Goal: Task Accomplishment & Management: Manage account settings

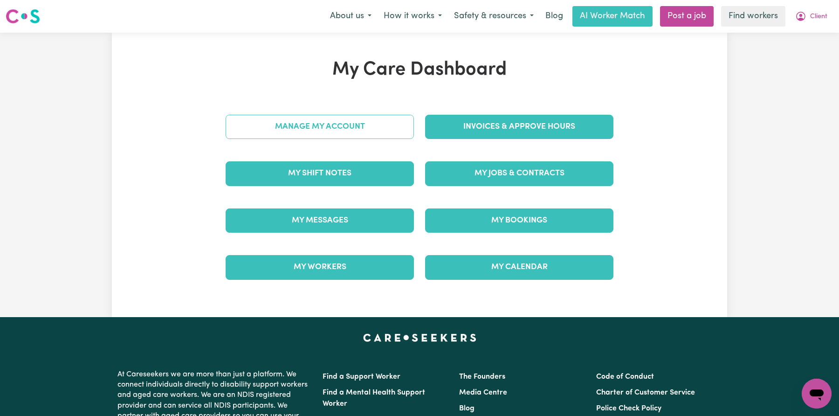
click at [367, 138] on link "Manage My Account" at bounding box center [320, 127] width 188 height 24
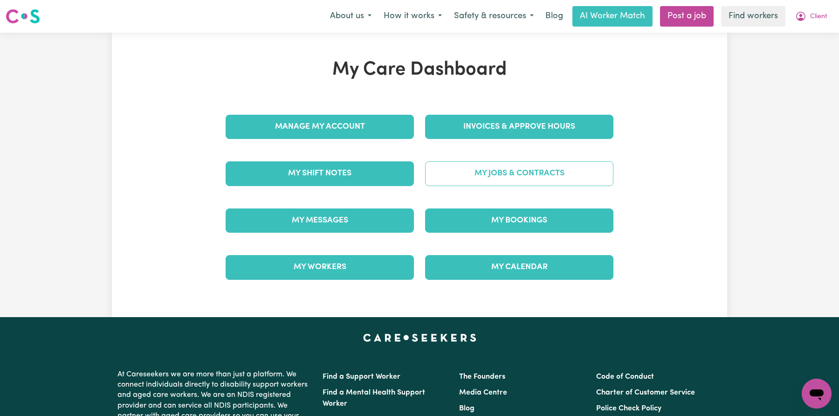
click at [464, 174] on link "My Jobs & Contracts" at bounding box center [519, 173] width 188 height 24
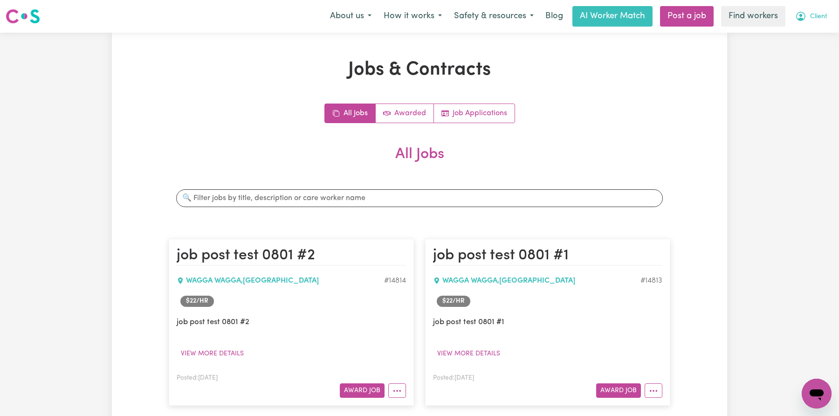
click at [816, 7] on button "Client" at bounding box center [811, 17] width 44 height 20
click at [793, 28] on link "My Dashboard" at bounding box center [796, 36] width 74 height 18
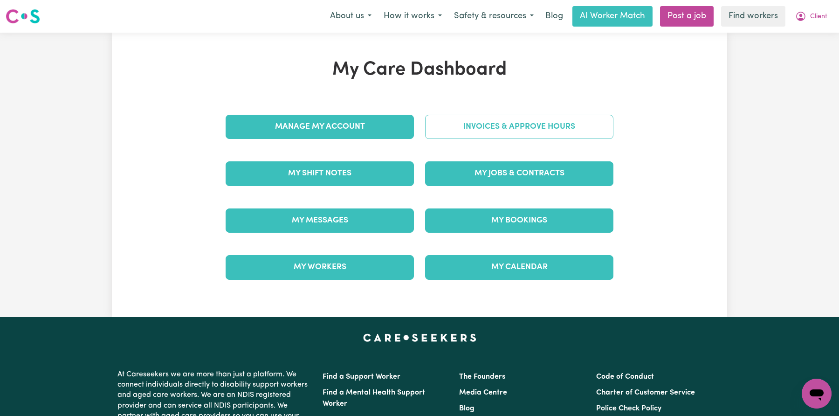
click at [513, 128] on link "Invoices & Approve Hours" at bounding box center [519, 127] width 188 height 24
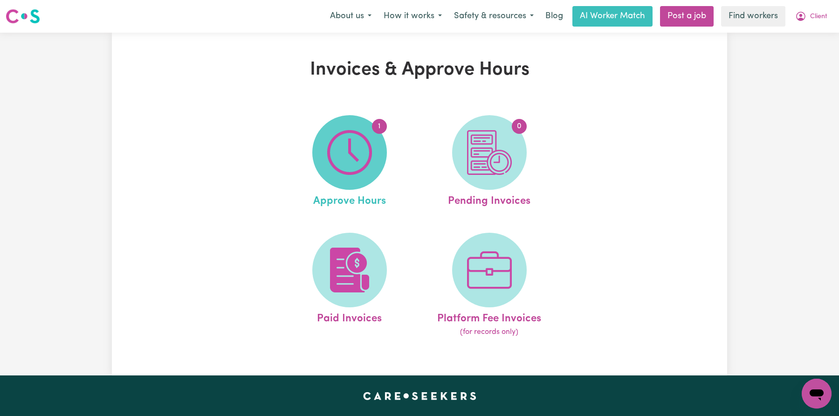
click at [360, 166] on img at bounding box center [349, 152] width 45 height 45
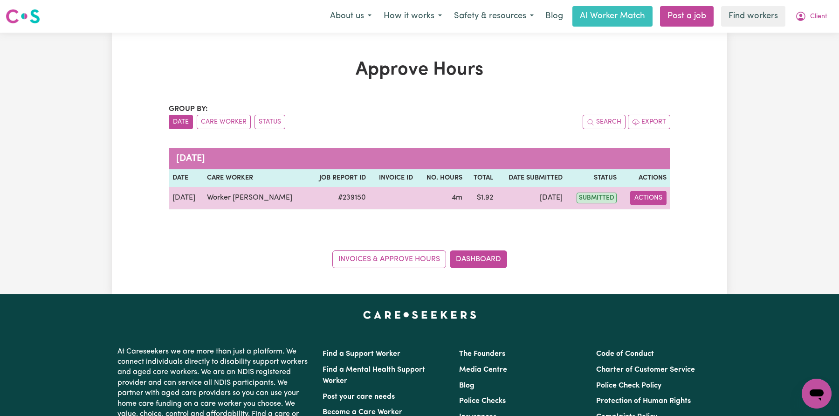
click at [645, 193] on button "Actions" at bounding box center [648, 198] width 36 height 14
click at [666, 210] on link "View Job Report" at bounding box center [675, 219] width 80 height 19
select select "pm"
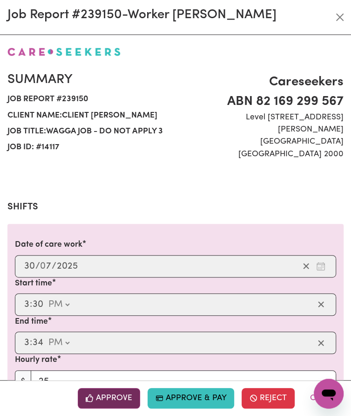
click at [121, 391] on button "Approve" at bounding box center [109, 398] width 62 height 21
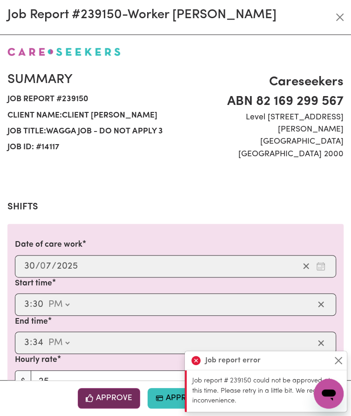
click at [90, 392] on span "button" at bounding box center [90, 398] width 8 height 12
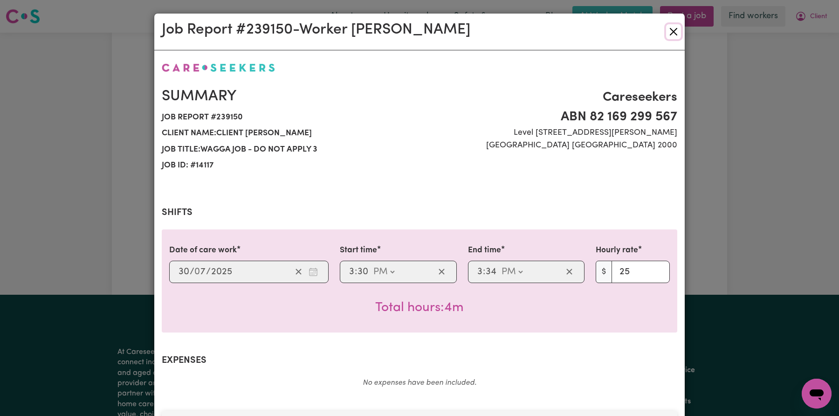
click at [674, 31] on button "Close" at bounding box center [673, 31] width 15 height 15
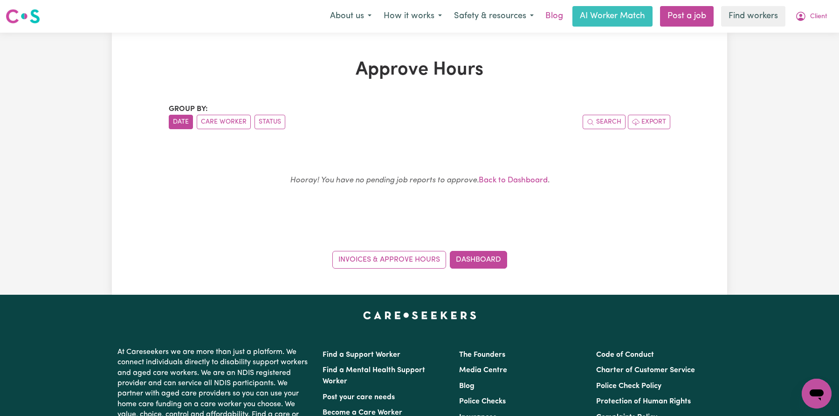
click at [543, 9] on link "Blog" at bounding box center [554, 16] width 29 height 21
